Goal: Obtain resource: Obtain resource

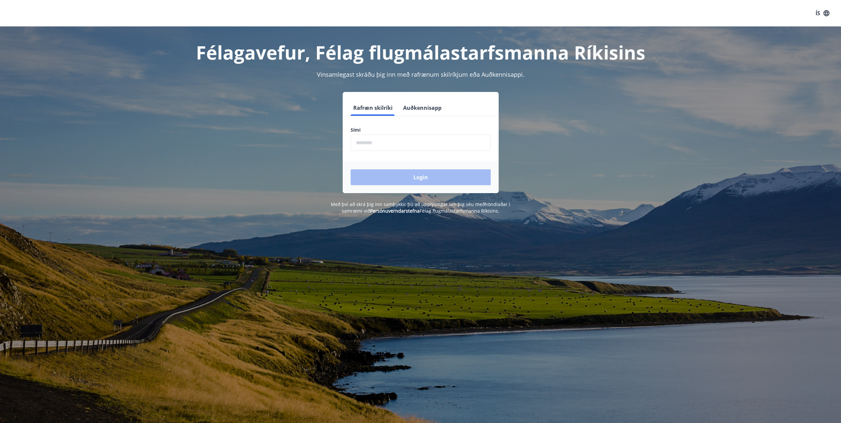
click at [390, 140] on input "phone" at bounding box center [421, 143] width 140 height 16
type input "********"
click at [392, 176] on button "Login" at bounding box center [421, 177] width 140 height 16
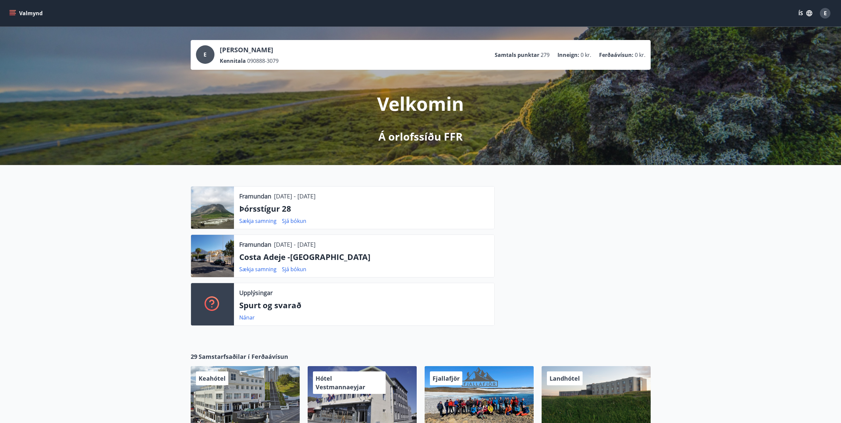
drag, startPoint x: 309, startPoint y: 244, endPoint x: 352, endPoint y: 246, distance: 43.3
click at [352, 246] on div "Framundan [DATE] - [DATE]" at bounding box center [364, 244] width 250 height 9
drag, startPoint x: 340, startPoint y: 244, endPoint x: 219, endPoint y: 243, distance: 121.0
click at [219, 243] on div "Framundan [DATE] - [DATE] [GEOGRAPHIC_DATA] -[GEOGRAPHIC_DATA] Sækja samning Sj…" at bounding box center [343, 255] width 304 height 43
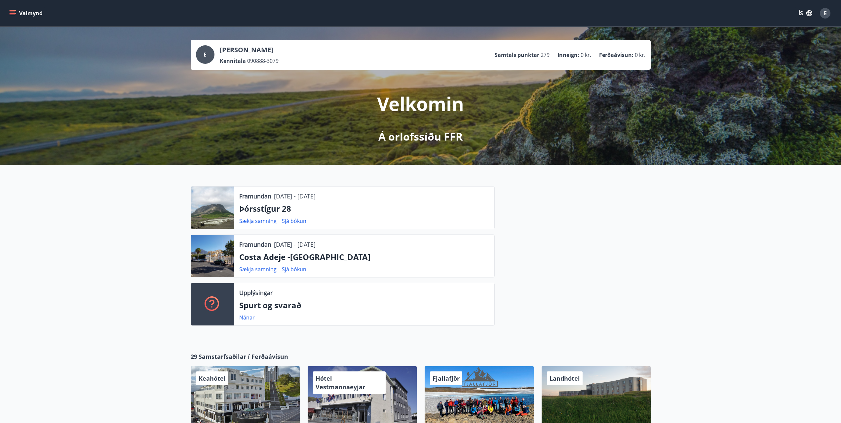
click at [292, 247] on p "[DATE] - [DATE]" at bounding box center [295, 244] width 42 height 9
click at [290, 244] on p "[DATE] - [DATE]" at bounding box center [295, 244] width 42 height 9
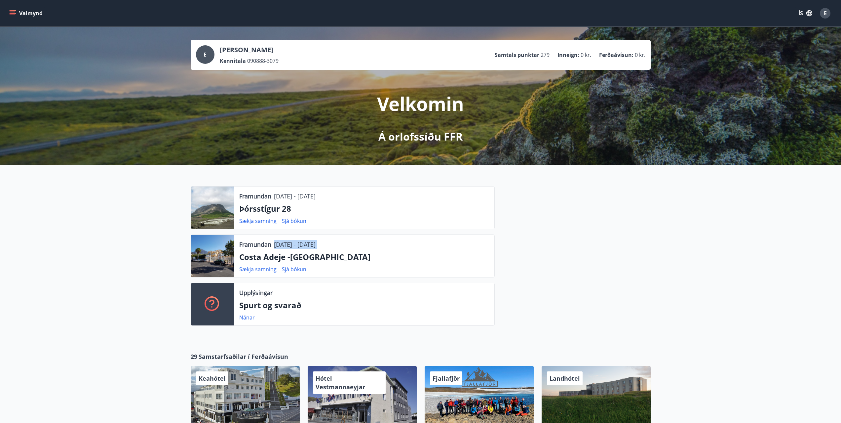
click at [344, 244] on div "Framundan [DATE] - [DATE]" at bounding box center [364, 244] width 250 height 9
click at [316, 243] on p "[DATE] - [DATE]" at bounding box center [295, 244] width 42 height 9
click at [369, 244] on div "Framundan [DATE] - [DATE]" at bounding box center [364, 244] width 250 height 9
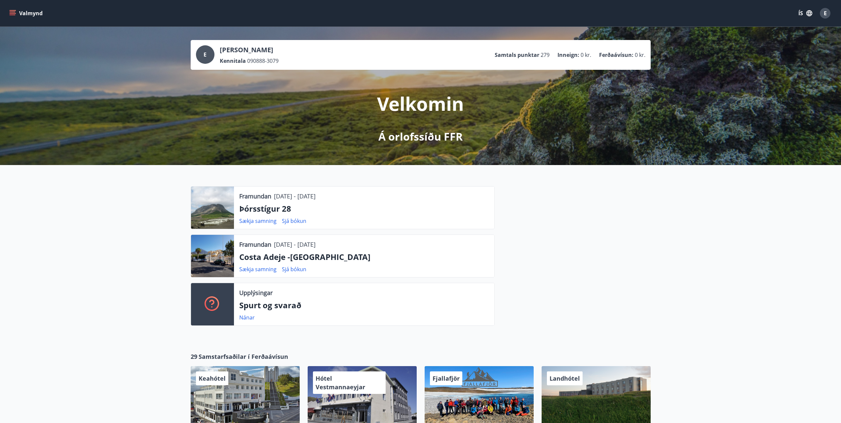
click at [312, 247] on p "[DATE] - [DATE]" at bounding box center [295, 244] width 42 height 9
click at [353, 244] on div "Framundan [DATE] - [DATE]" at bounding box center [364, 244] width 250 height 9
click at [278, 198] on p "[DATE] - [DATE]" at bounding box center [295, 196] width 42 height 9
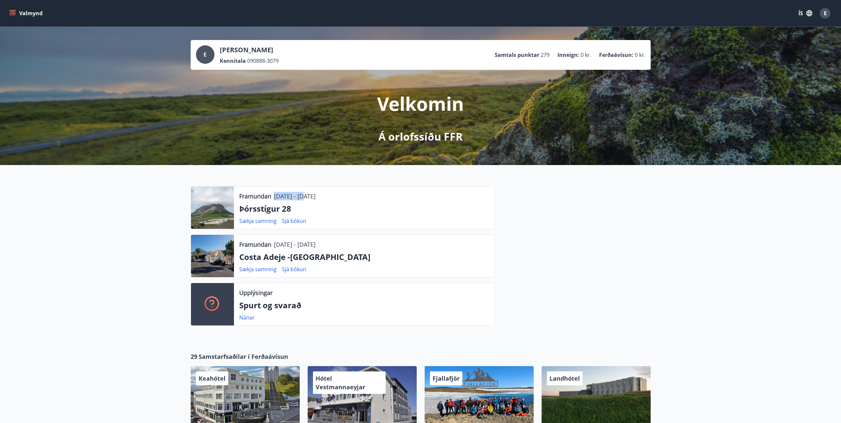
click at [278, 198] on p "[DATE] - [DATE]" at bounding box center [295, 196] width 42 height 9
click at [345, 195] on div "Framundan [DATE] - [DATE]" at bounding box center [364, 196] width 250 height 9
click at [316, 194] on p "[DATE] - [DATE]" at bounding box center [295, 196] width 42 height 9
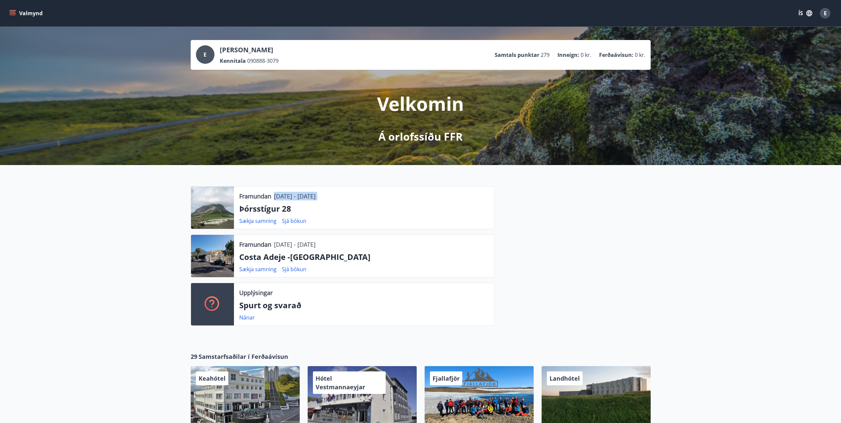
click at [316, 194] on p "[DATE] - [DATE]" at bounding box center [295, 196] width 42 height 9
click at [288, 209] on p "Þórsstígur 28" at bounding box center [364, 208] width 250 height 11
click at [333, 206] on p "Þórsstígur 28" at bounding box center [364, 208] width 250 height 11
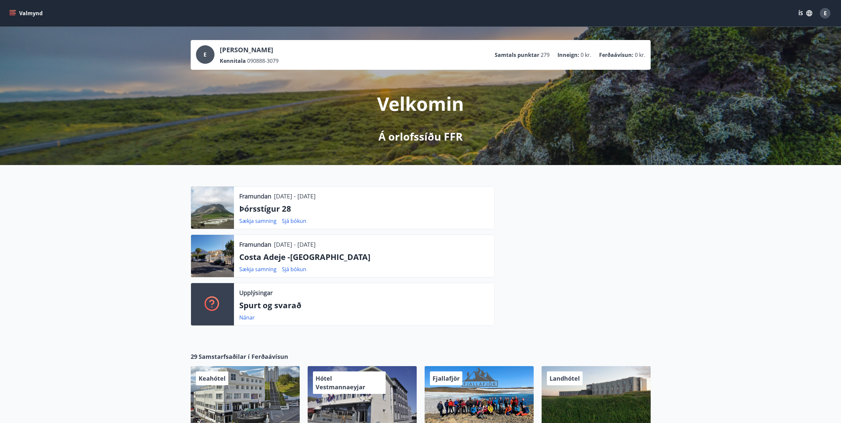
click at [305, 197] on p "[DATE] - [DATE]" at bounding box center [295, 196] width 42 height 9
click at [282, 210] on p "Þórsstígur 28" at bounding box center [364, 208] width 250 height 11
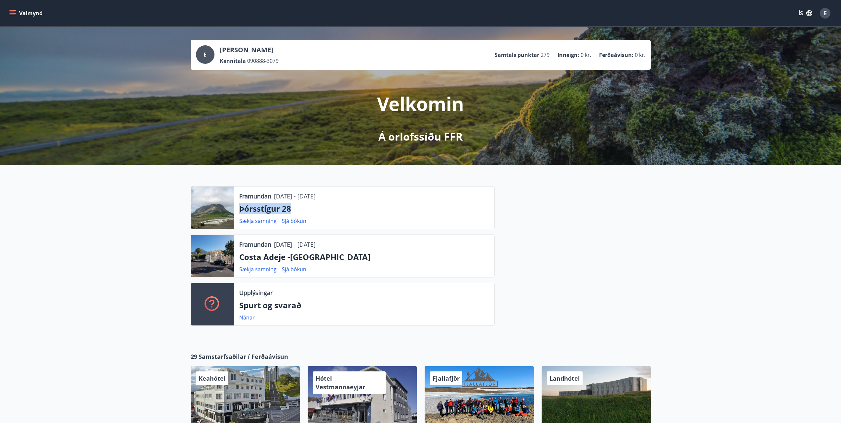
click at [282, 210] on p "Þórsstígur 28" at bounding box center [364, 208] width 250 height 11
click at [306, 209] on p "Þórsstígur 28" at bounding box center [364, 208] width 250 height 11
click at [270, 209] on p "Þórsstígur 28" at bounding box center [364, 208] width 250 height 11
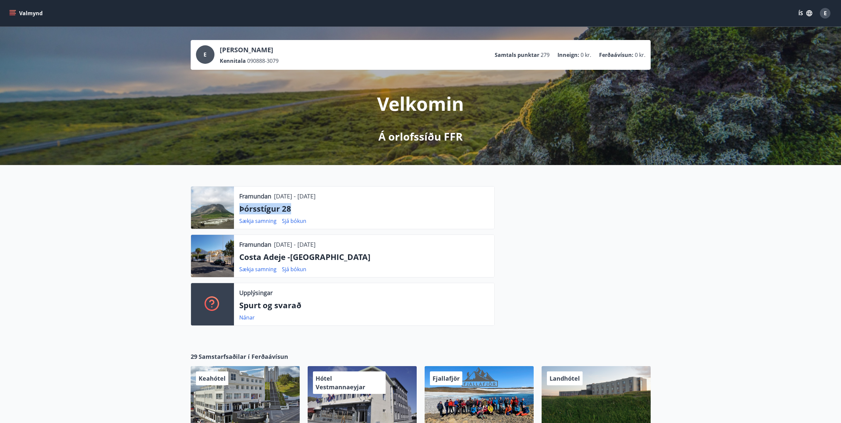
click at [309, 206] on p "Þórsstígur 28" at bounding box center [364, 208] width 250 height 11
click at [271, 216] on div "Framundan [DATE] - [DATE] Þórsstígur 28 Sækja samning Sjá bókun" at bounding box center [364, 207] width 260 height 42
click at [271, 212] on p "Þórsstígur 28" at bounding box center [364, 208] width 250 height 11
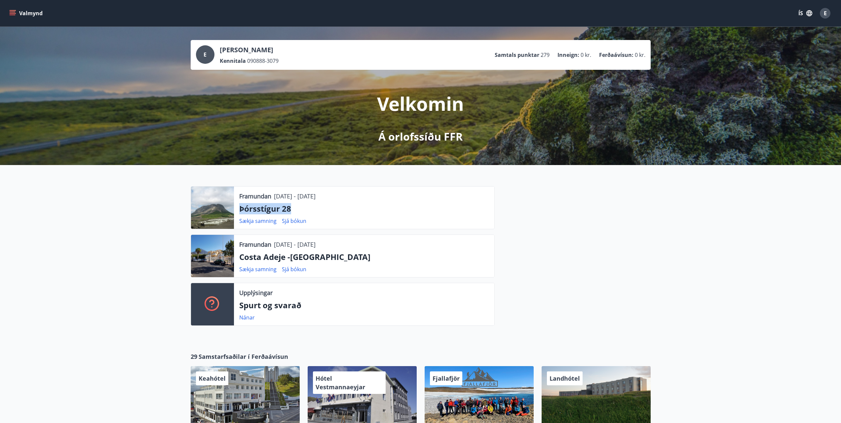
click at [298, 210] on p "Þórsstígur 28" at bounding box center [364, 208] width 250 height 11
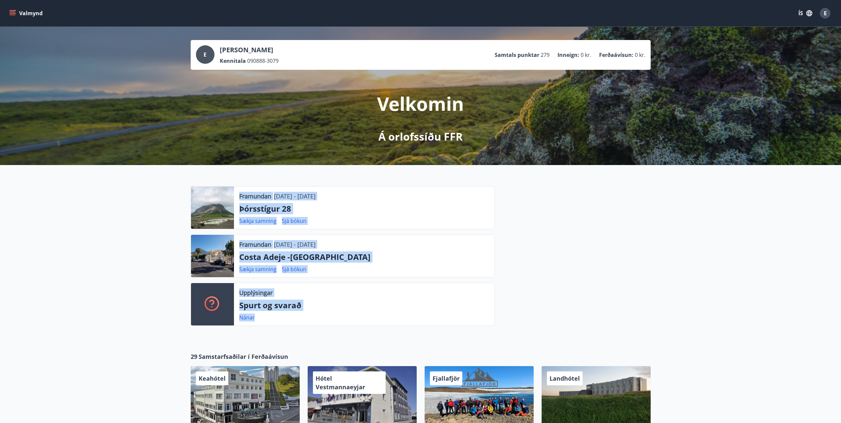
drag, startPoint x: 206, startPoint y: 185, endPoint x: 463, endPoint y: 323, distance: 291.3
click at [463, 323] on div "Framundan [DATE] - [DATE] Þórsstígur 28 Sækja samning Sjá bókun Framundan [DATE…" at bounding box center [420, 253] width 841 height 176
click at [463, 322] on div "Upplýsingar Spurt og svarað Nánar" at bounding box center [364, 304] width 260 height 42
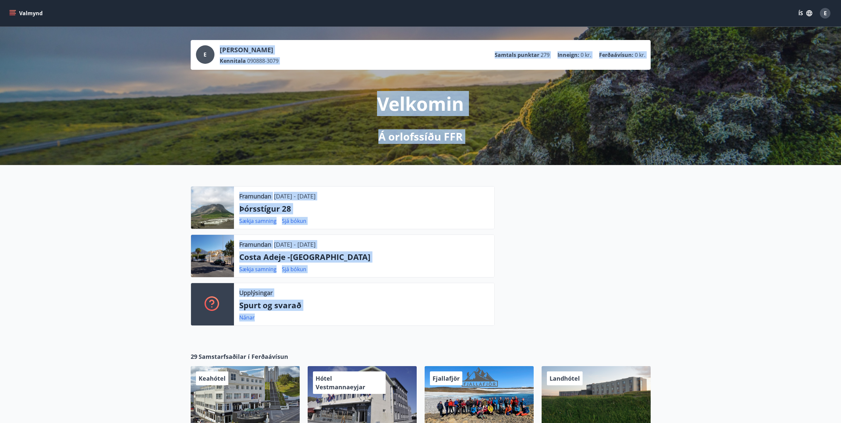
drag, startPoint x: 456, startPoint y: 319, endPoint x: 138, endPoint y: 129, distance: 370.4
click at [138, 129] on main "E [PERSON_NAME] Kennitala 090888-3079 Samtals punktar 279 Inneign : 0 kr. Ferða…" at bounding box center [420, 337] width 841 height 621
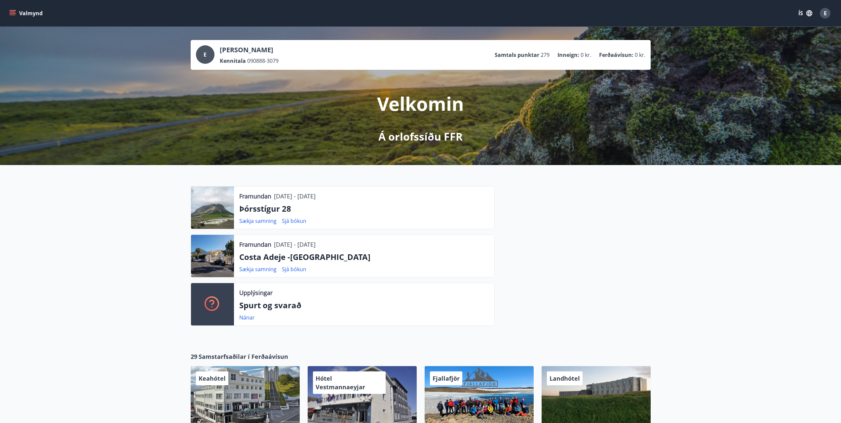
click at [139, 128] on div "E [PERSON_NAME] Kennitala 090888-3079 Samtals punktar 279 Inneign : 0 kr. Ferða…" at bounding box center [420, 96] width 841 height 138
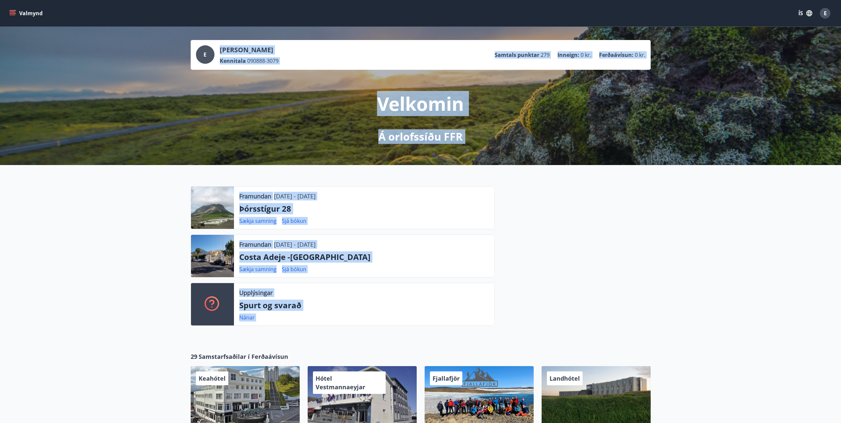
drag, startPoint x: 185, startPoint y: 27, endPoint x: 537, endPoint y: 330, distance: 464.7
click at [537, 330] on main "E [PERSON_NAME] Kennitala 090888-3079 Samtals punktar 279 Inneign : 0 kr. Ferða…" at bounding box center [420, 337] width 841 height 621
click at [539, 319] on div at bounding box center [573, 258] width 156 height 145
drag, startPoint x: 539, startPoint y: 319, endPoint x: 107, endPoint y: -5, distance: 539.9
click at [107, 0] on html "Valmynd ÍS E E [PERSON_NAME] Kennitala 090888-3079 Samtals punktar 279 Inneign …" at bounding box center [420, 364] width 841 height 729
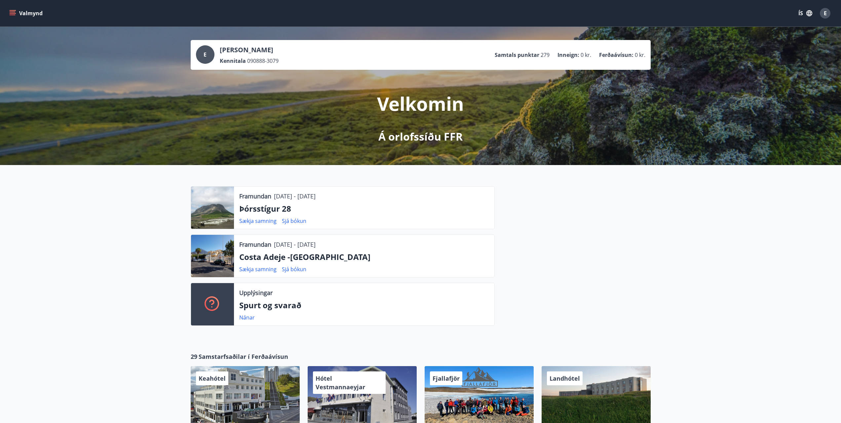
click at [175, 44] on div "E [PERSON_NAME] Kennitala 090888-3079 Samtals punktar 279 Inneign : 0 kr. Ferða…" at bounding box center [420, 96] width 841 height 138
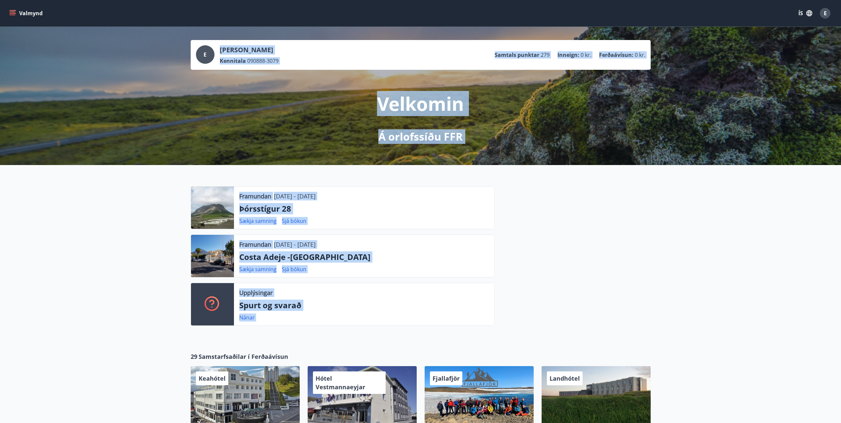
drag, startPoint x: 174, startPoint y: 32, endPoint x: 534, endPoint y: 319, distance: 459.8
click at [534, 319] on main "E [PERSON_NAME] Kennitala 090888-3079 Samtals punktar 279 Inneign : 0 kr. Ferða…" at bounding box center [420, 337] width 841 height 621
click at [534, 319] on div at bounding box center [573, 258] width 156 height 145
drag, startPoint x: 437, startPoint y: 287, endPoint x: 77, endPoint y: -24, distance: 475.8
click at [77, 0] on html "Valmynd ÍS E E [PERSON_NAME] Kennitala 090888-3079 Samtals punktar 279 Inneign …" at bounding box center [420, 364] width 841 height 729
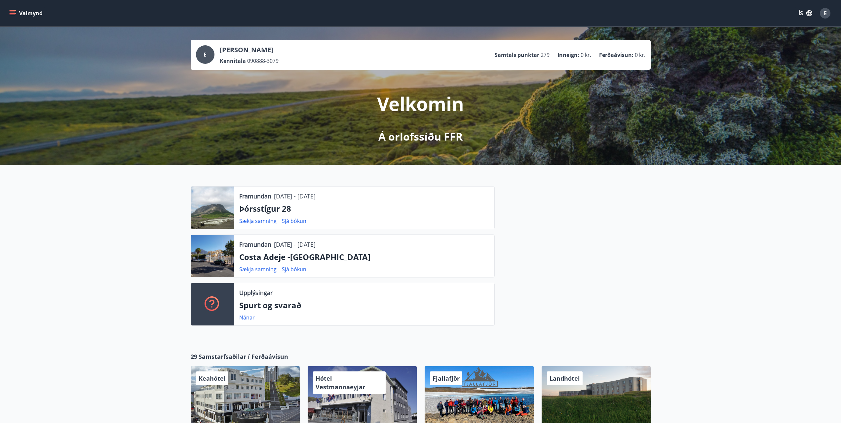
click at [502, 187] on div at bounding box center [573, 258] width 156 height 145
click at [255, 270] on link "Sækja samning" at bounding box center [257, 268] width 37 height 7
